Goal: Task Accomplishment & Management: Manage account settings

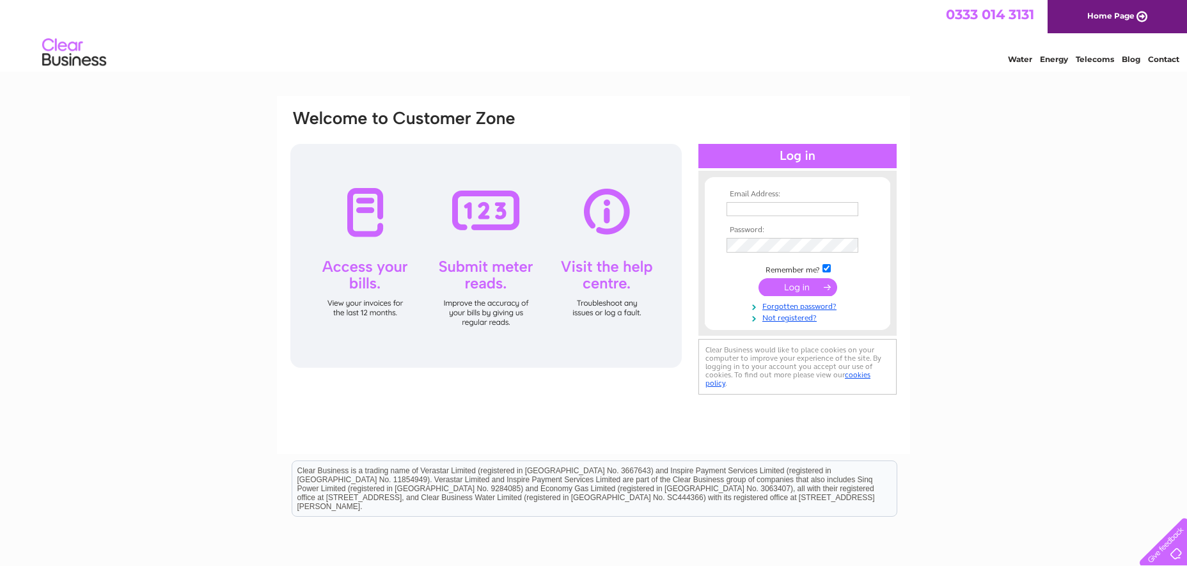
type input "[EMAIL_ADDRESS][DOMAIN_NAME]"
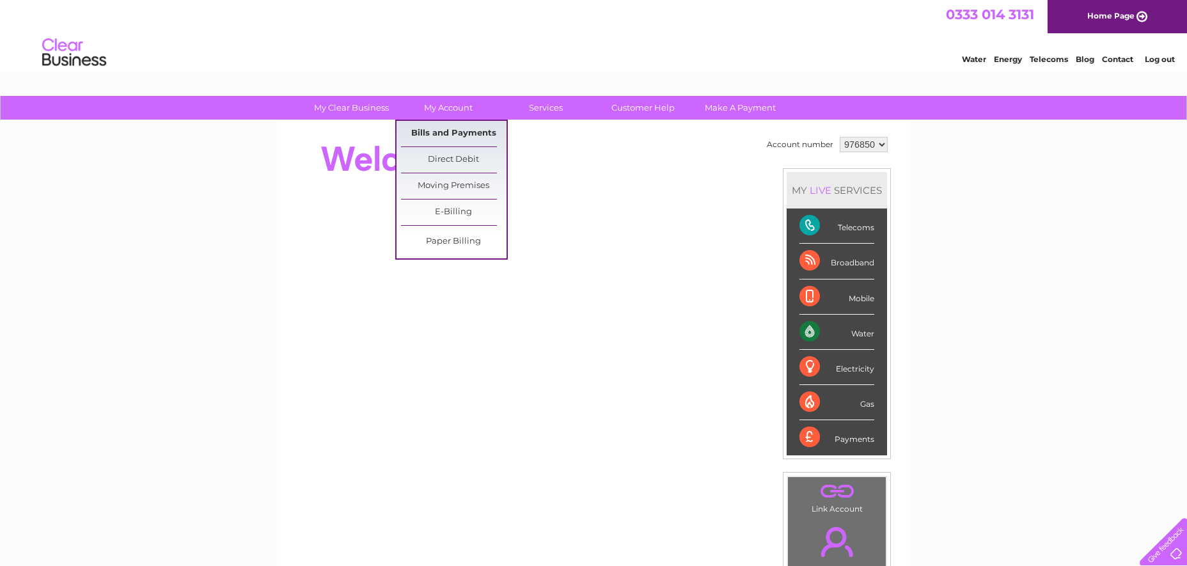
click at [450, 132] on link "Bills and Payments" at bounding box center [454, 134] width 106 height 26
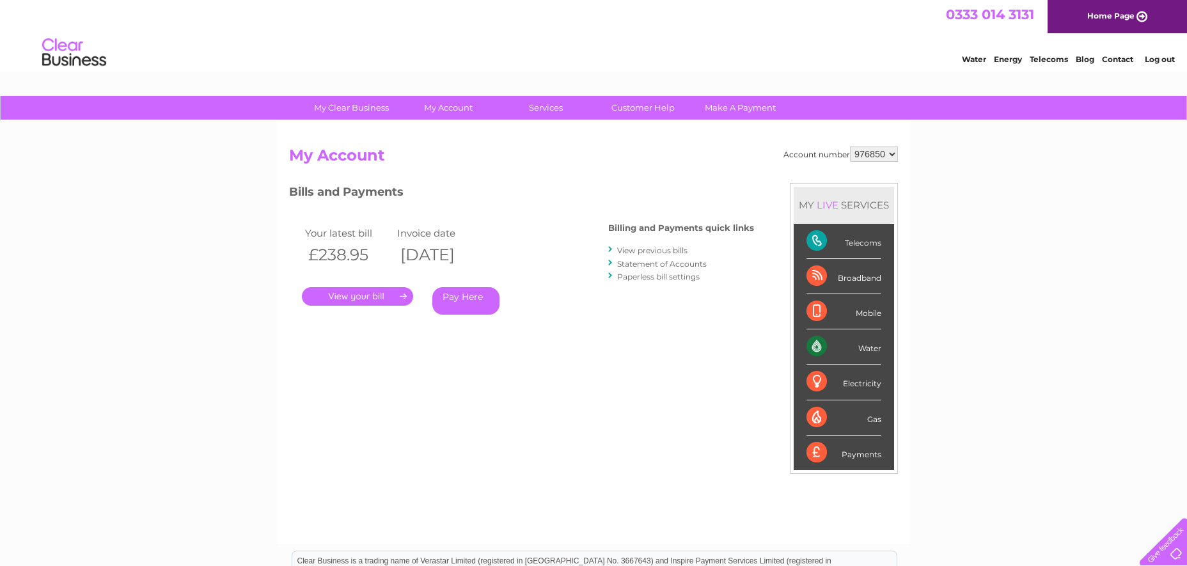
click at [356, 292] on link "." at bounding box center [357, 296] width 111 height 19
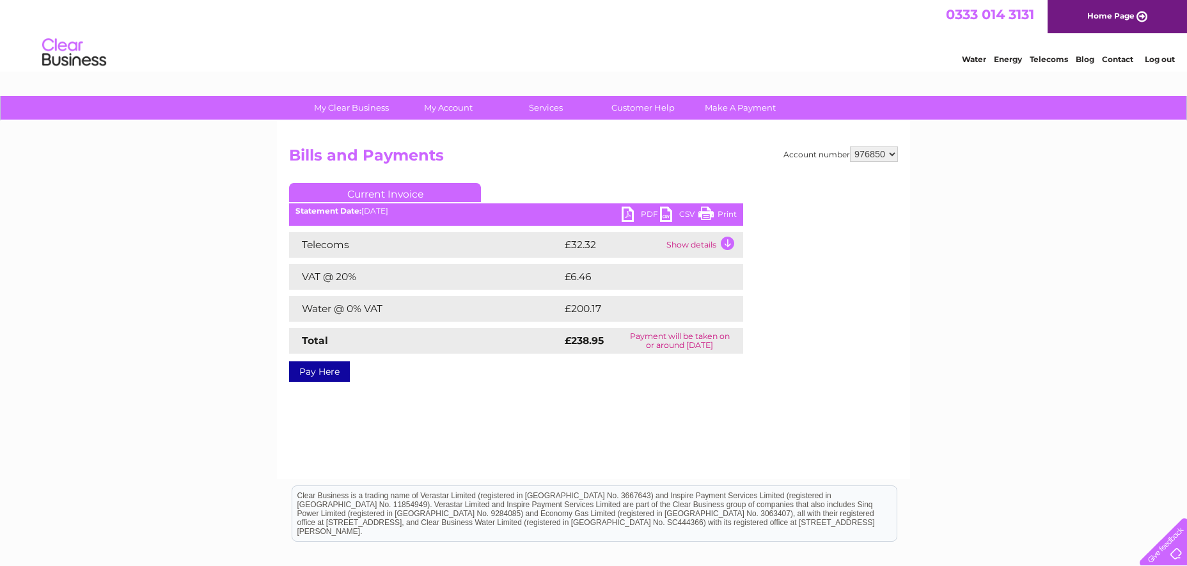
click at [641, 214] on link "PDF" at bounding box center [641, 216] width 38 height 19
